Goal: Obtain resource: Download file/media

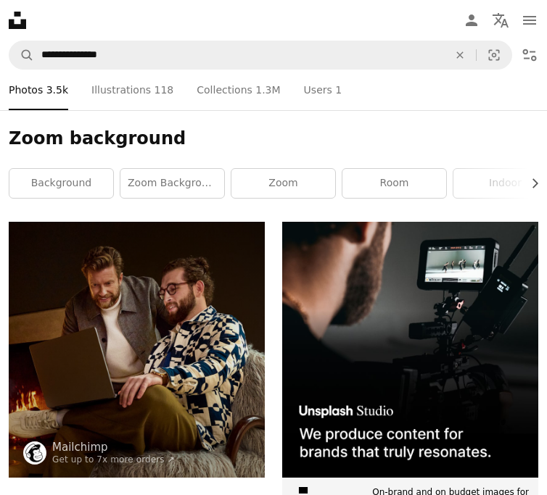
scroll to position [368, 0]
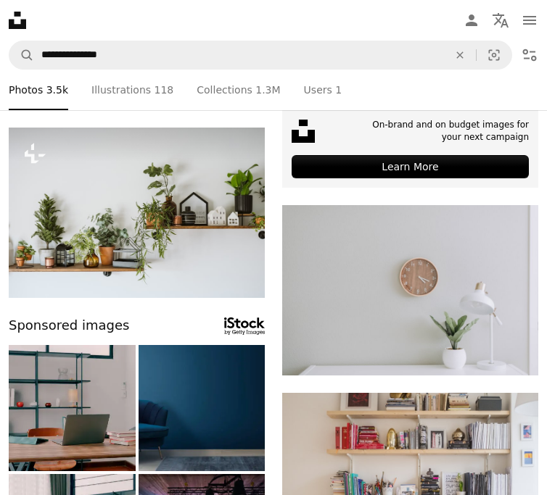
click at [215, 270] on button "A lock Download" at bounding box center [209, 271] width 81 height 23
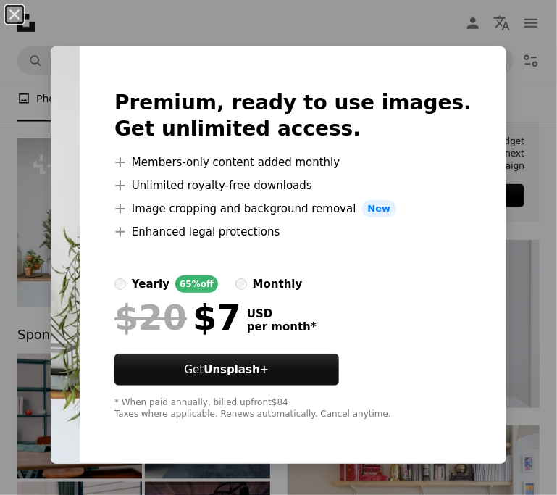
click at [96, 31] on div "An X shape Premium, ready to use images. Get unlimited access. A plus sign Memb…" at bounding box center [278, 247] width 557 height 495
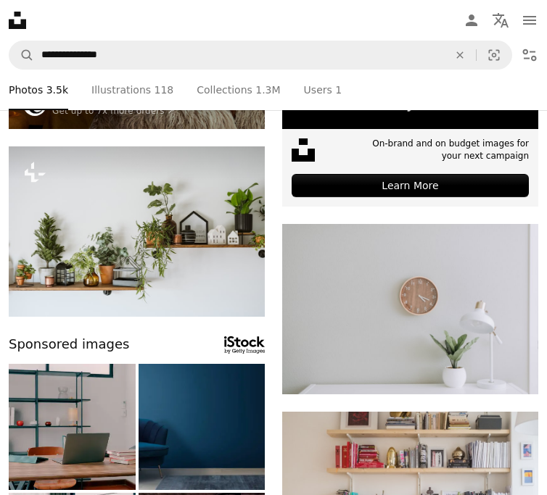
scroll to position [349, 0]
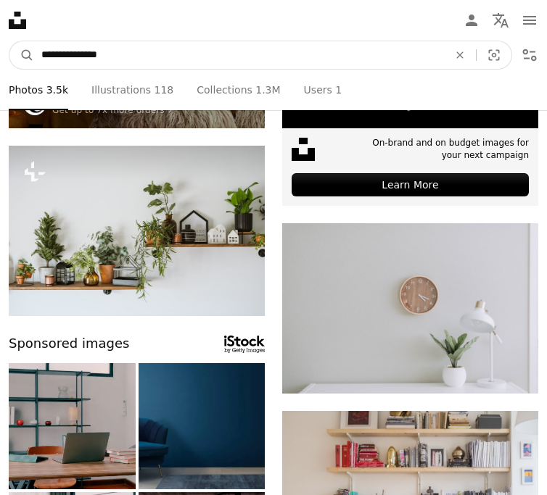
click at [159, 59] on input "**********" at bounding box center [239, 55] width 410 height 28
type input "**********"
click at [34, 60] on icon "A magnifying glass" at bounding box center [21, 55] width 25 height 14
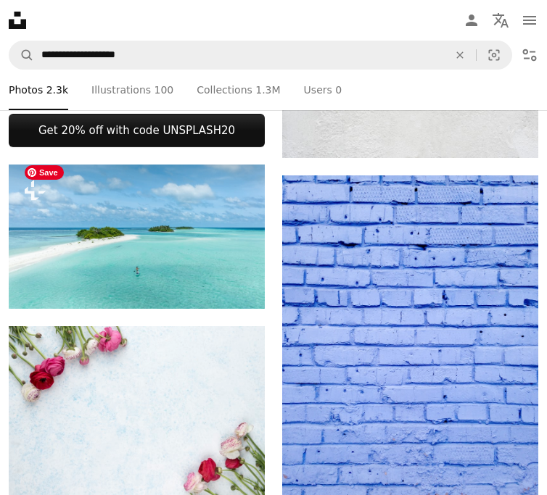
scroll to position [777, 0]
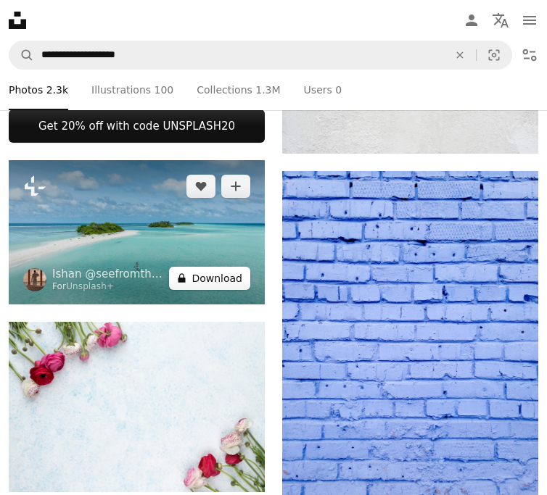
click at [216, 267] on button "A lock Download" at bounding box center [209, 278] width 81 height 23
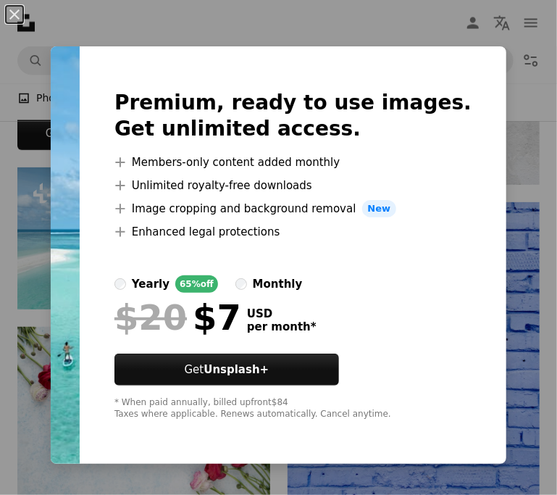
click at [76, 21] on div "An X shape Premium, ready to use images. Get unlimited access. A plus sign Memb…" at bounding box center [278, 247] width 557 height 495
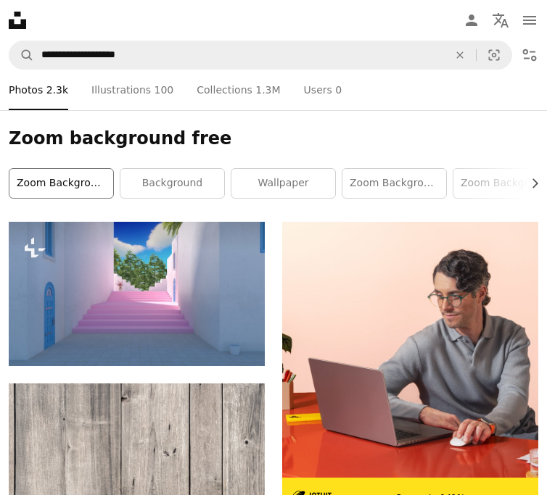
click at [86, 193] on link "zoom background" at bounding box center [61, 183] width 104 height 29
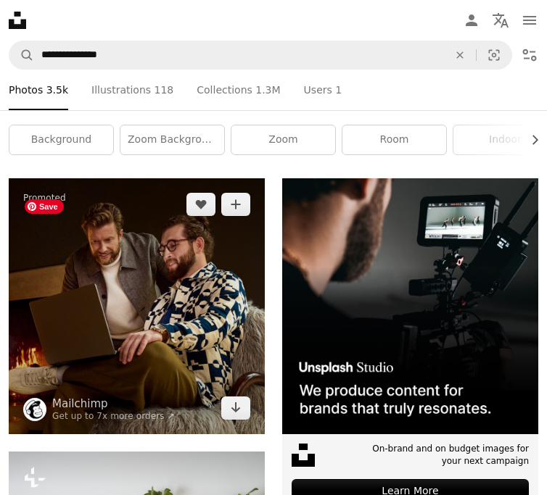
scroll to position [44, 0]
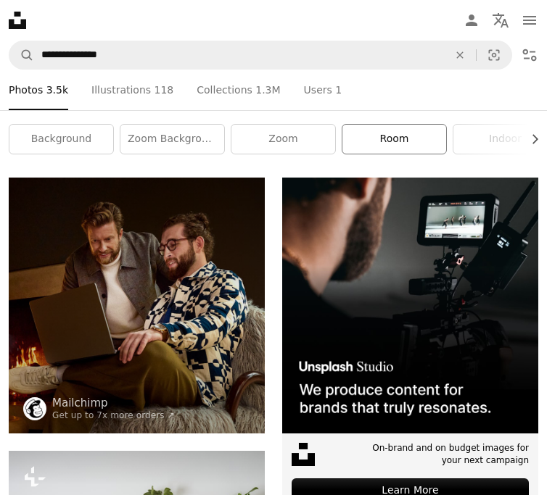
click at [426, 154] on link "room" at bounding box center [394, 139] width 104 height 29
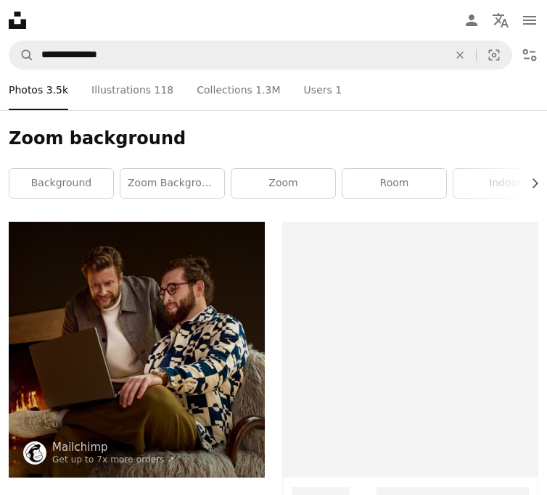
scroll to position [44, 0]
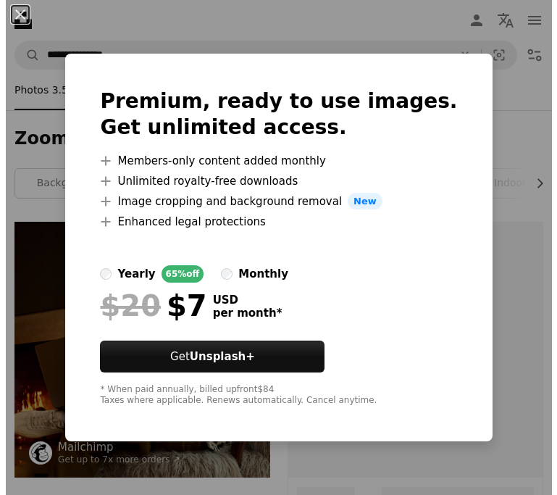
scroll to position [349, 0]
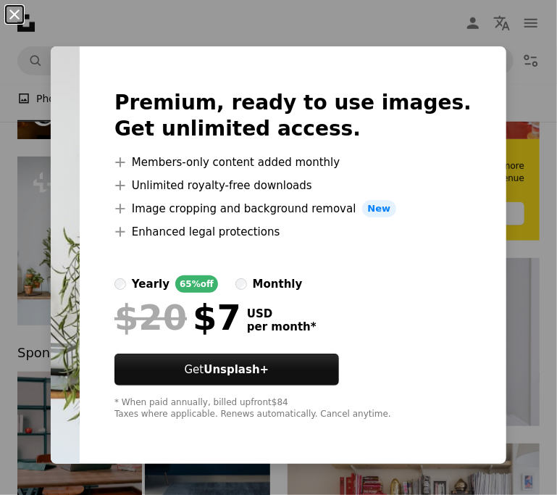
click at [14, 11] on button "An X shape" at bounding box center [14, 14] width 17 height 17
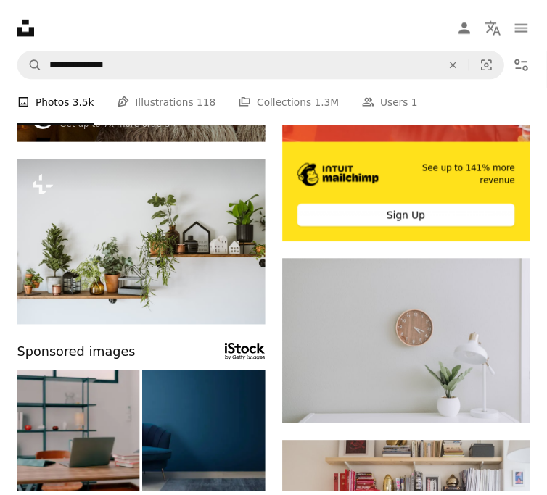
scroll to position [368, 0]
